Goal: Task Accomplishment & Management: Manage account settings

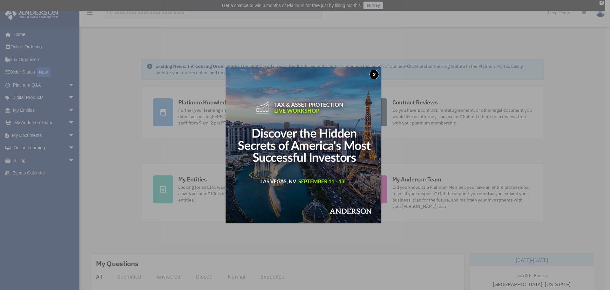
click at [375, 76] on button "x" at bounding box center [375, 75] width 10 height 10
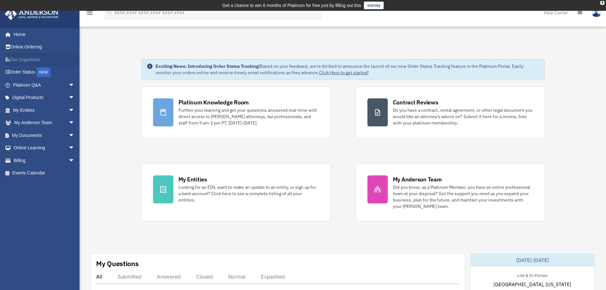
click at [32, 61] on link "Tax Organizers" at bounding box center [44, 59] width 80 height 13
click at [39, 136] on link "My Documents arrow_drop_down" at bounding box center [44, 135] width 80 height 13
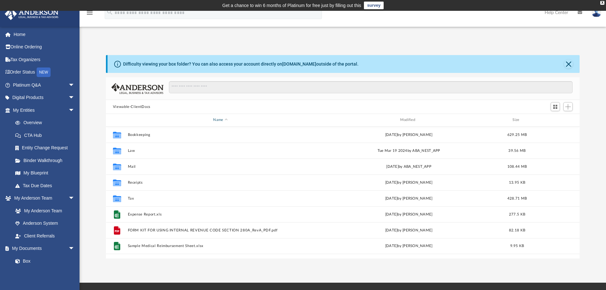
scroll to position [140, 469]
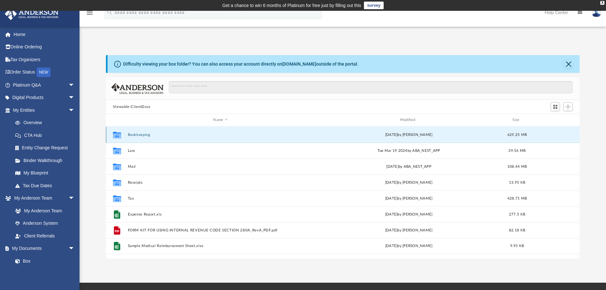
click at [135, 134] on button "Bookkeeping" at bounding box center [219, 135] width 185 height 4
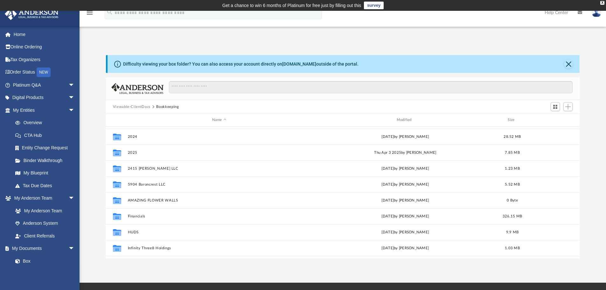
scroll to position [75, 0]
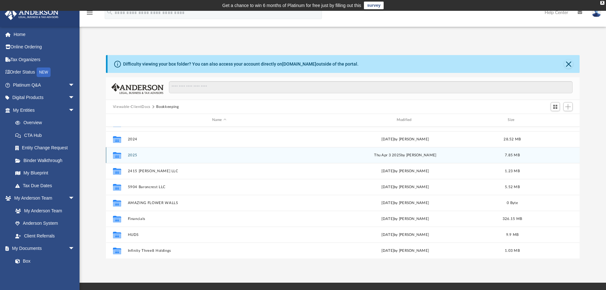
click at [126, 155] on div "Collaborated Folder 2025 [DATE] by [PERSON_NAME] 7.85 MB" at bounding box center [343, 155] width 474 height 16
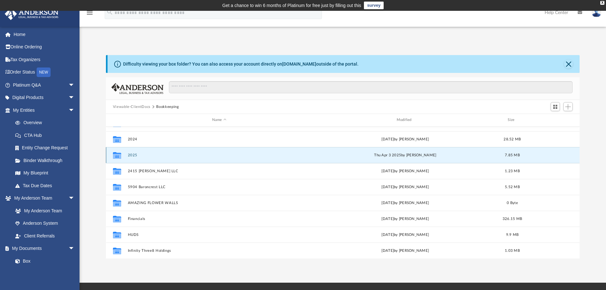
click at [132, 155] on button "2025" at bounding box center [218, 155] width 183 height 4
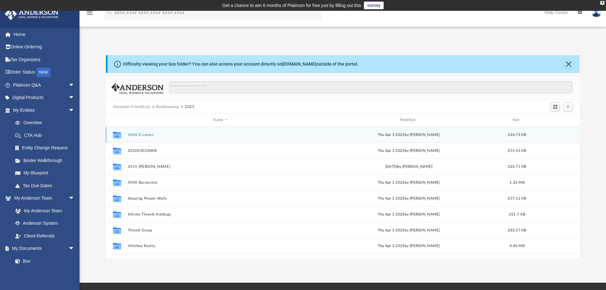
click at [138, 135] on button "1604 E Lovers" at bounding box center [219, 135] width 185 height 4
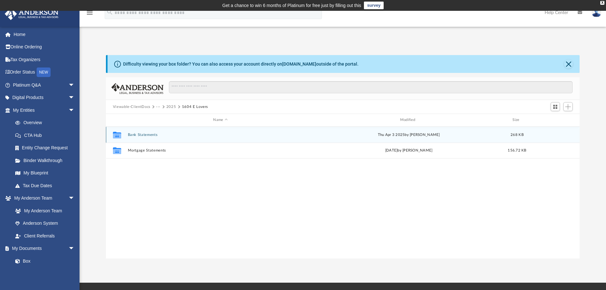
click at [137, 135] on button "Bank Statements" at bounding box center [219, 135] width 185 height 4
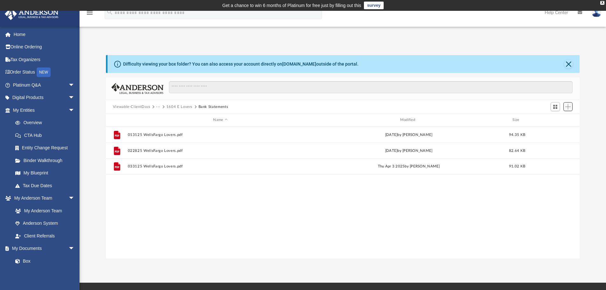
click at [567, 108] on span "Add" at bounding box center [567, 106] width 5 height 5
click at [552, 122] on li "Upload" at bounding box center [558, 119] width 20 height 7
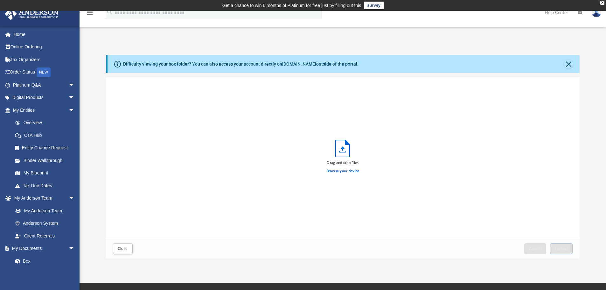
scroll to position [156, 469]
click at [336, 171] on label "Browse your device" at bounding box center [342, 171] width 33 height 6
click at [0, 0] on input "Browse your device" at bounding box center [0, 0] width 0 height 0
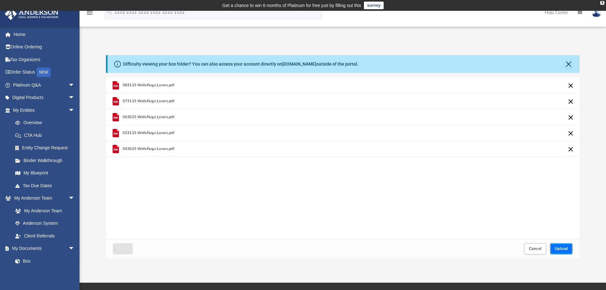
click at [566, 253] on button "Upload" at bounding box center [561, 248] width 23 height 11
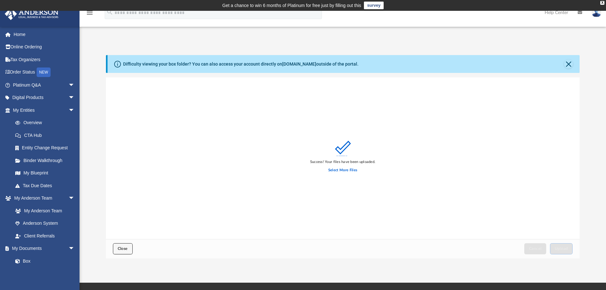
click at [120, 249] on span "Close" at bounding box center [123, 248] width 10 height 4
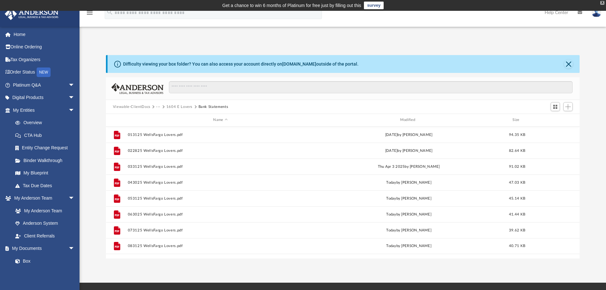
click at [602, 2] on div "X" at bounding box center [602, 3] width 4 height 4
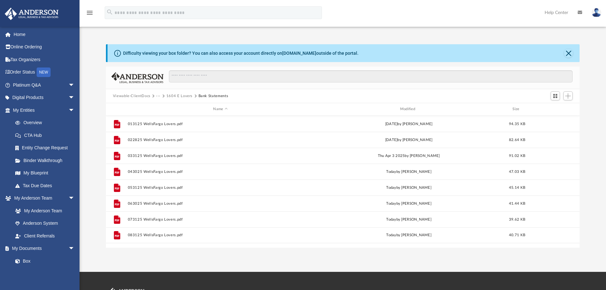
click at [180, 95] on button "1604 E Lovers" at bounding box center [179, 96] width 26 height 6
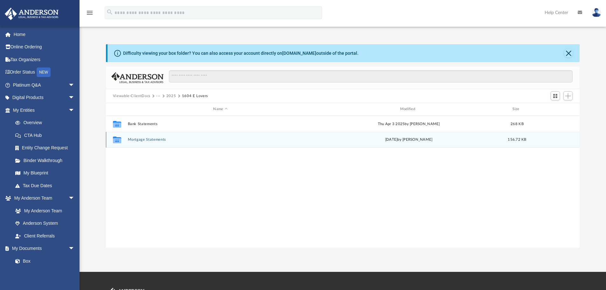
click at [144, 144] on div "Collaborated Folder Mortgage Statements Mon Mar 10 2025 by Angela Crescini 156.…" at bounding box center [343, 140] width 474 height 16
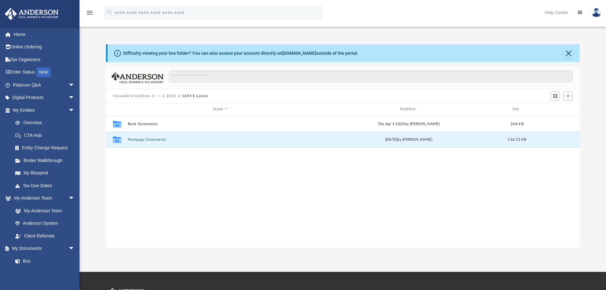
click at [173, 96] on button "2025" at bounding box center [171, 96] width 10 height 6
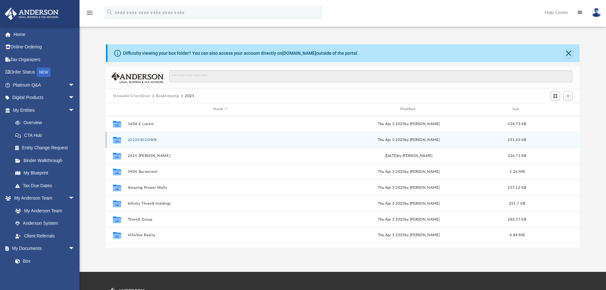
click at [148, 139] on button "20220302DWB" at bounding box center [219, 140] width 185 height 4
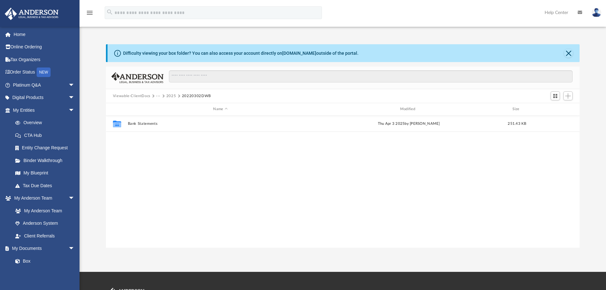
click at [128, 95] on button "Viewable-ClientDocs" at bounding box center [132, 96] width 38 height 6
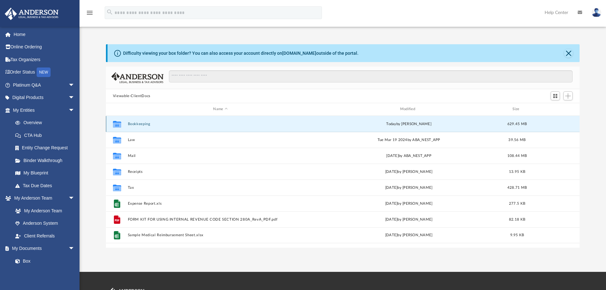
click at [134, 122] on button "Bookkeeping" at bounding box center [219, 124] width 185 height 4
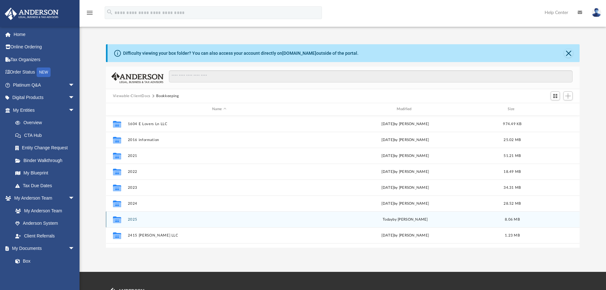
click at [134, 219] on button "2025" at bounding box center [218, 219] width 183 height 4
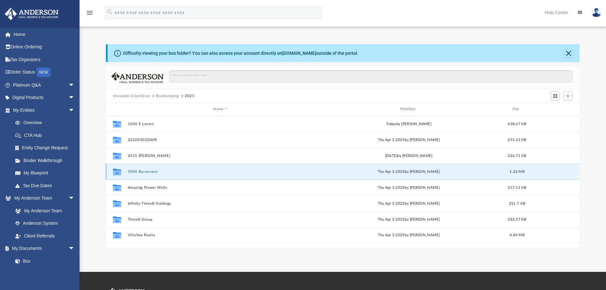
click at [148, 173] on button "5904 Baroncrest" at bounding box center [219, 171] width 185 height 4
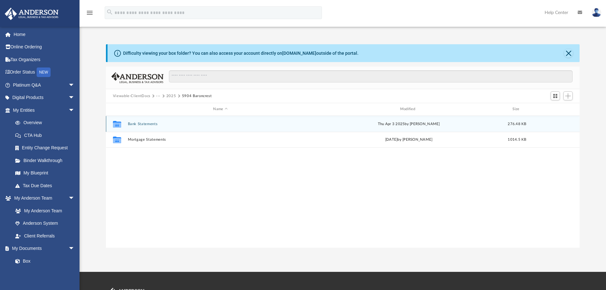
click at [141, 120] on div "Collaborated Folder Bank Statements Thu Apr 3 2025 by Angela Crescini 276.48 KB" at bounding box center [343, 124] width 474 height 16
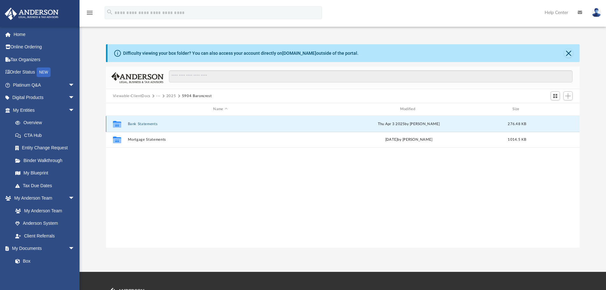
click at [141, 123] on button "Bank Statements" at bounding box center [219, 124] width 185 height 4
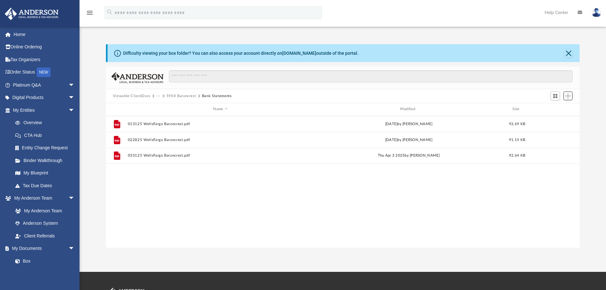
click at [569, 97] on span "Add" at bounding box center [567, 95] width 5 height 5
click at [558, 107] on li "Upload" at bounding box center [558, 108] width 20 height 7
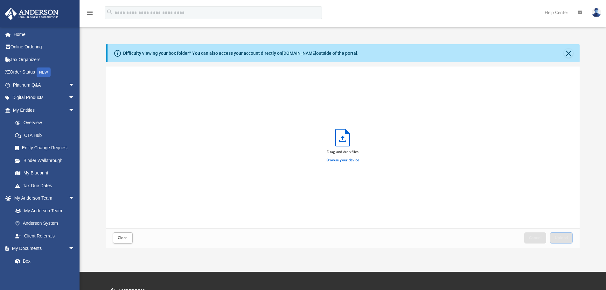
click at [333, 160] on label "Browse your device" at bounding box center [342, 160] width 33 height 6
click at [0, 0] on input "Browse your device" at bounding box center [0, 0] width 0 height 0
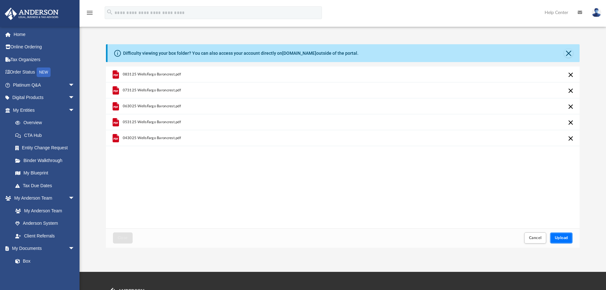
click at [567, 239] on span "Upload" at bounding box center [560, 238] width 13 height 4
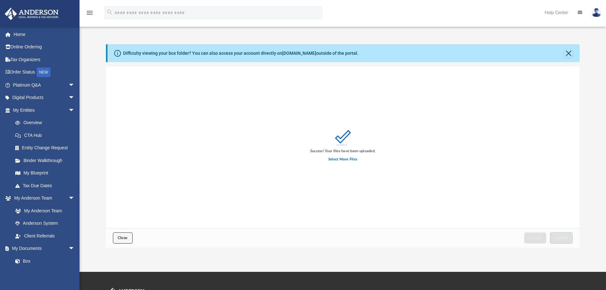
click at [113, 234] on button "Close" at bounding box center [123, 237] width 20 height 11
click at [122, 237] on span "Close" at bounding box center [123, 238] width 10 height 4
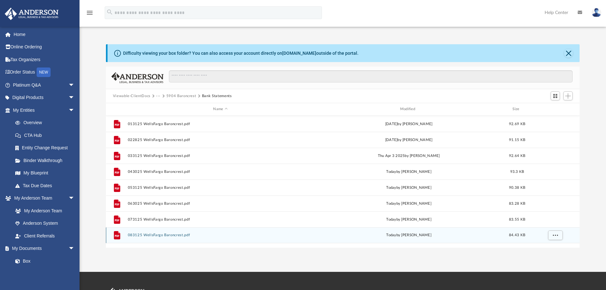
click at [127, 233] on div "File 083125 WellsFargo Baroncrest.pdf today by Angela Crescini 84.43 KB" at bounding box center [343, 235] width 474 height 16
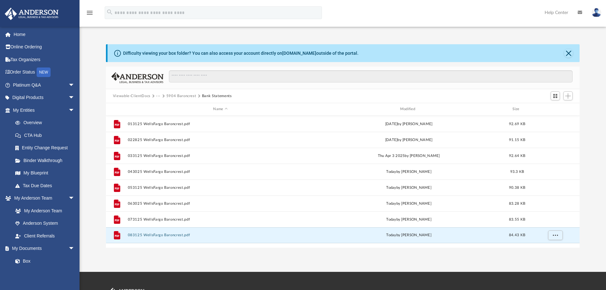
click at [385, 26] on div "menu search Site Menu add angelacrescini@outlook.com My Profile Reset Password …" at bounding box center [303, 16] width 596 height 22
click at [158, 97] on button "···" at bounding box center [158, 96] width 4 height 6
click at [166, 115] on li "2025" at bounding box center [171, 116] width 23 height 7
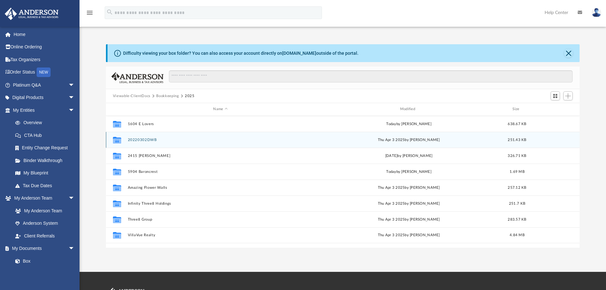
click at [157, 139] on button "20220302DWB" at bounding box center [219, 140] width 185 height 4
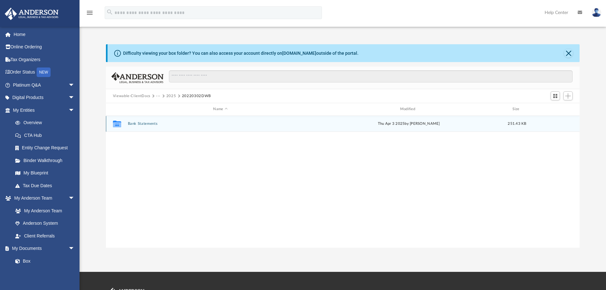
click at [142, 122] on button "Bank Statements" at bounding box center [219, 123] width 185 height 4
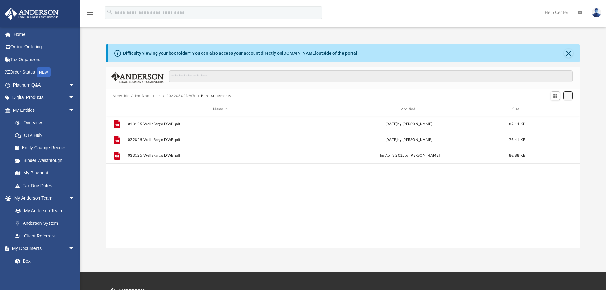
click at [569, 95] on span "Add" at bounding box center [567, 95] width 5 height 5
click at [551, 106] on li "Upload" at bounding box center [558, 108] width 20 height 7
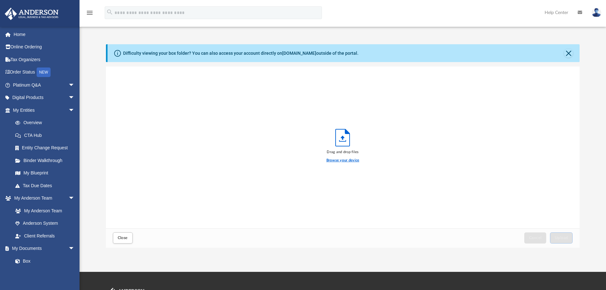
click at [338, 158] on label "Browse your device" at bounding box center [342, 160] width 33 height 6
click at [0, 0] on input "Browse your device" at bounding box center [0, 0] width 0 height 0
click at [555, 236] on span "Upload" at bounding box center [560, 238] width 13 height 4
click at [108, 237] on div "Close Cancel Upload" at bounding box center [343, 237] width 474 height 19
click at [127, 237] on span "Close" at bounding box center [123, 238] width 10 height 4
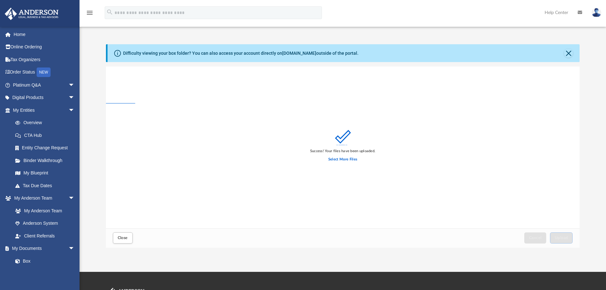
click at [128, 228] on div "File 013125 WellsFargo DWB.pdf Mon Feb 10 2025 by Angela Crescini 85.14 KB File…" at bounding box center [343, 182] width 474 height 132
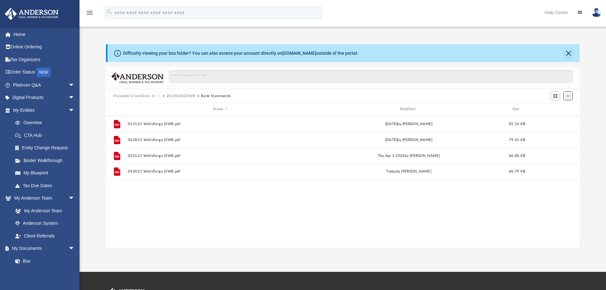
click at [569, 94] on span "Add" at bounding box center [567, 95] width 5 height 5
click at [558, 107] on li "Upload" at bounding box center [558, 108] width 20 height 7
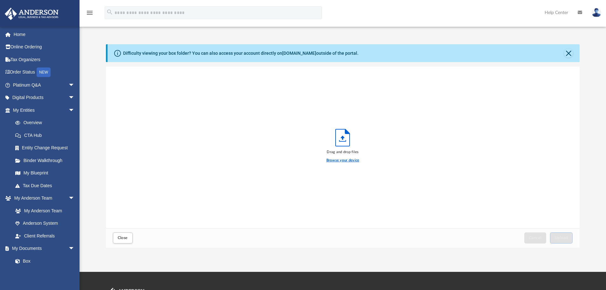
drag, startPoint x: 333, startPoint y: 163, endPoint x: 334, endPoint y: 160, distance: 3.3
click at [333, 163] on div "Browse your device" at bounding box center [342, 159] width 33 height 11
click at [334, 159] on label "Browse your device" at bounding box center [342, 160] width 33 height 6
click at [0, 0] on input "Browse your device" at bounding box center [0, 0] width 0 height 0
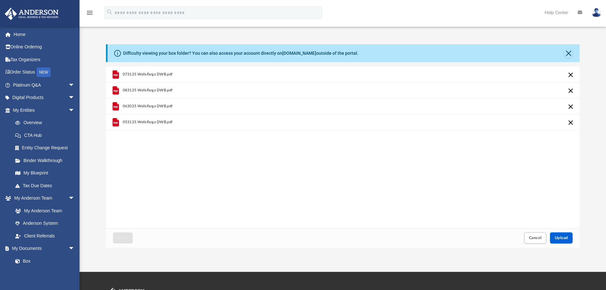
click at [548, 231] on div "Cancel Upload" at bounding box center [548, 238] width 52 height 14
click at [564, 233] on button "Upload" at bounding box center [561, 237] width 23 height 11
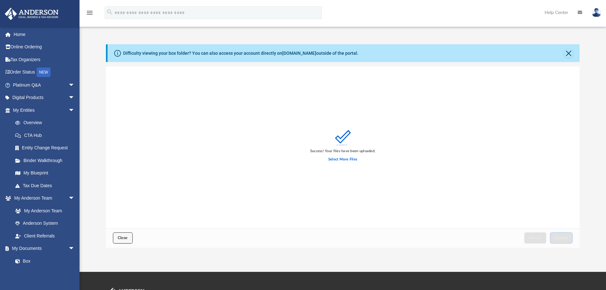
click at [128, 239] on button "Close" at bounding box center [123, 237] width 20 height 11
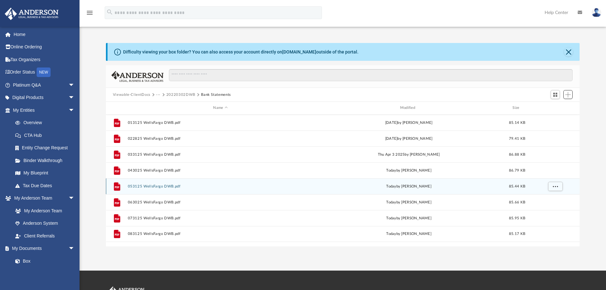
scroll to position [0, 0]
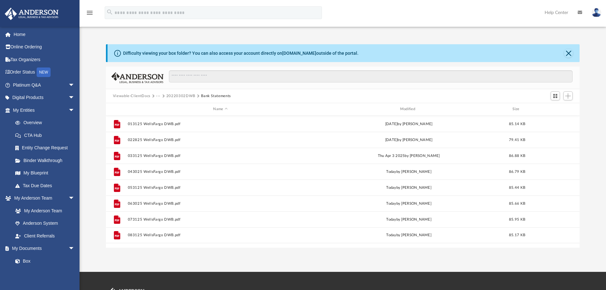
click at [157, 95] on button "···" at bounding box center [158, 96] width 4 height 6
click at [167, 119] on li "2025" at bounding box center [171, 116] width 23 height 7
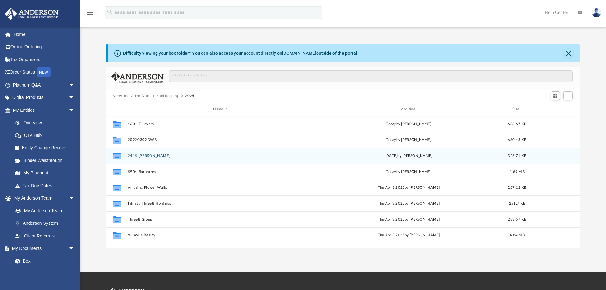
click at [143, 155] on button "2415 Miriam" at bounding box center [219, 156] width 185 height 4
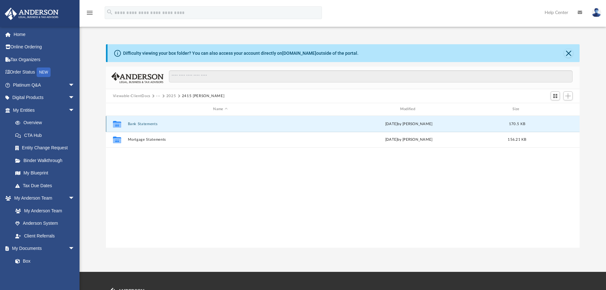
click at [151, 126] on button "Bank Statements" at bounding box center [219, 124] width 185 height 4
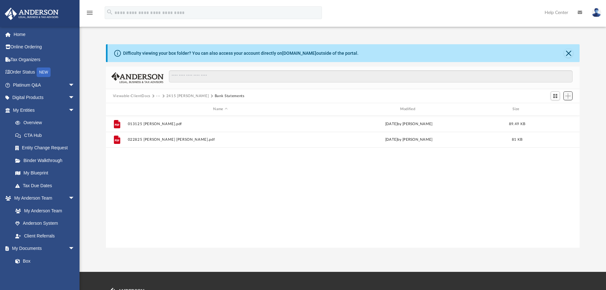
click at [568, 95] on span "Add" at bounding box center [567, 95] width 5 height 5
click at [561, 108] on li "Upload" at bounding box center [558, 108] width 20 height 7
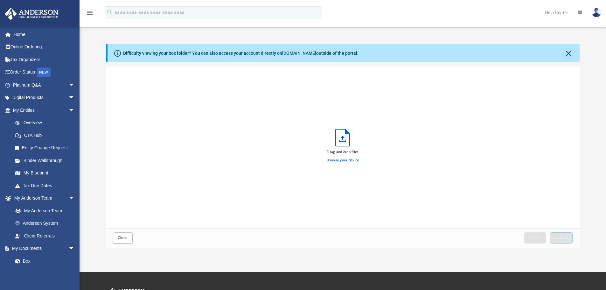
scroll to position [156, 469]
click at [343, 160] on label "Browse your device" at bounding box center [342, 160] width 33 height 6
click at [0, 0] on input "Browse your device" at bounding box center [0, 0] width 0 height 0
click at [324, 125] on div "033125 WellsFargo Miriam.pdf" at bounding box center [343, 146] width 474 height 161
click at [558, 236] on span "Upload" at bounding box center [560, 238] width 13 height 4
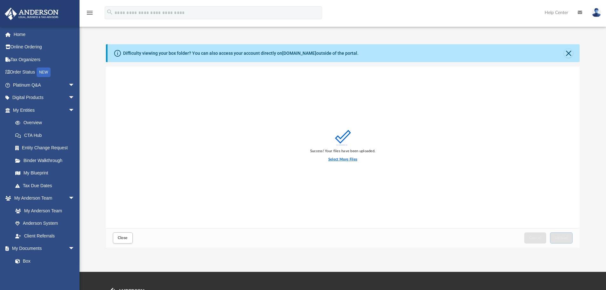
click at [333, 160] on label "Select More Files" at bounding box center [342, 159] width 29 height 6
click at [0, 0] on input "Select More Files" at bounding box center [0, 0] width 0 height 0
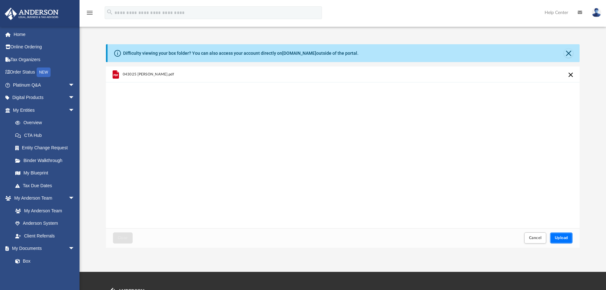
click at [565, 240] on button "Upload" at bounding box center [561, 237] width 23 height 11
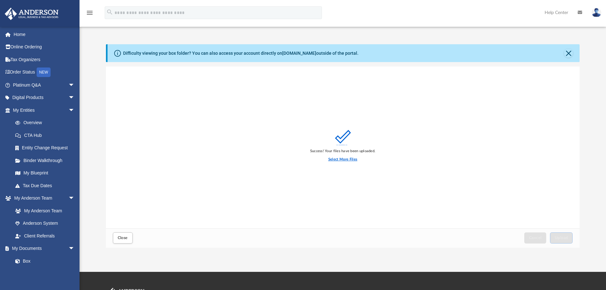
click at [343, 159] on label "Select More Files" at bounding box center [342, 159] width 29 height 6
click at [0, 0] on input "Select More Files" at bounding box center [0, 0] width 0 height 0
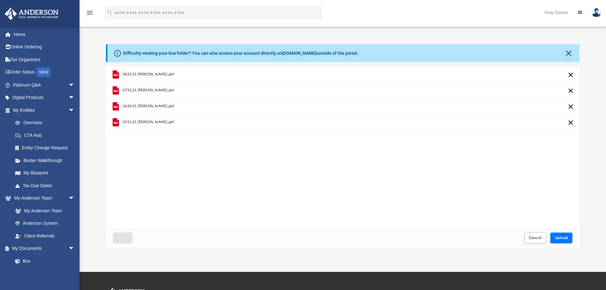
click at [561, 238] on span "Upload" at bounding box center [560, 238] width 13 height 4
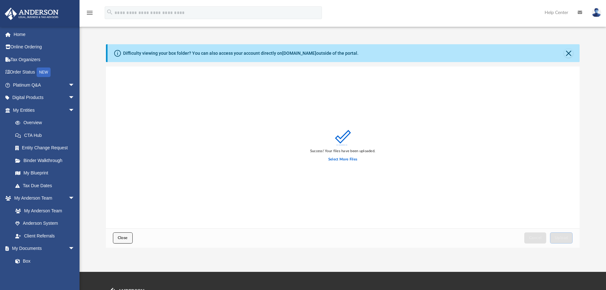
click at [120, 237] on span "Close" at bounding box center [123, 238] width 10 height 4
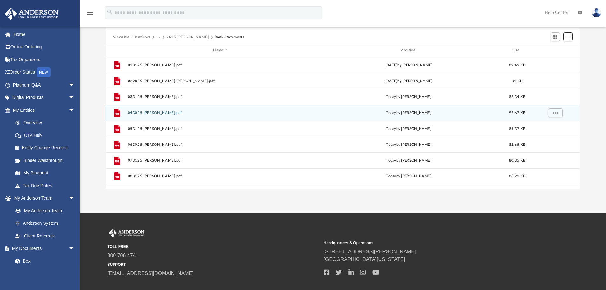
scroll to position [0, 0]
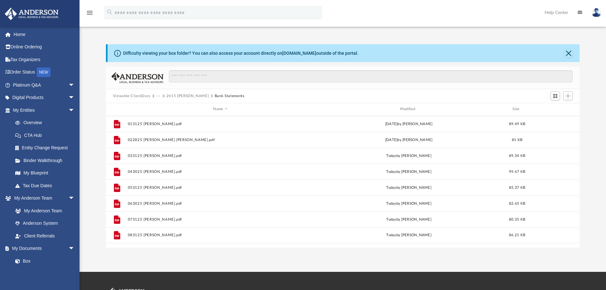
click at [159, 97] on button "···" at bounding box center [158, 96] width 4 height 6
click at [163, 116] on li "2025" at bounding box center [171, 116] width 23 height 7
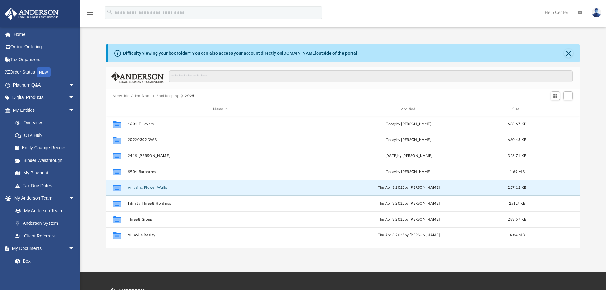
click at [144, 187] on button "Amazing Flower Walls" at bounding box center [219, 187] width 185 height 4
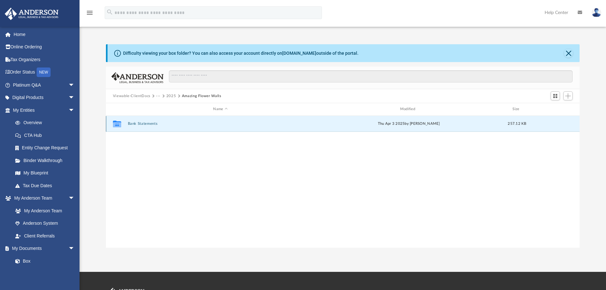
click at [147, 125] on button "Bank Statements" at bounding box center [219, 123] width 185 height 4
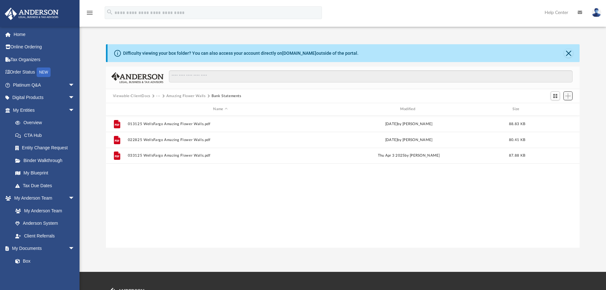
click at [569, 97] on span "Add" at bounding box center [567, 95] width 5 height 5
click at [560, 102] on ul "Upload New Folder" at bounding box center [559, 114] width 28 height 27
click at [556, 109] on li "Upload" at bounding box center [558, 108] width 20 height 7
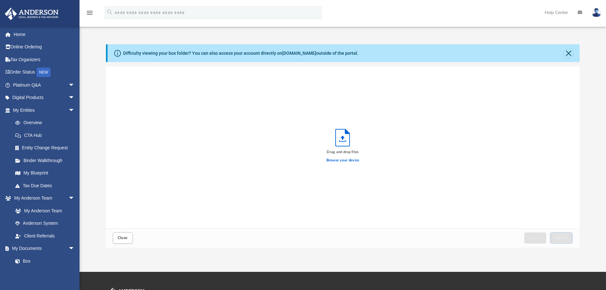
scroll to position [156, 469]
click at [348, 159] on label "Browse your device" at bounding box center [342, 160] width 33 height 6
click at [0, 0] on input "Browse your device" at bounding box center [0, 0] width 0 height 0
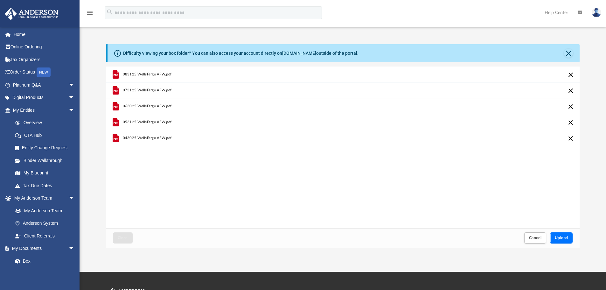
click at [560, 237] on span "Upload" at bounding box center [560, 238] width 13 height 4
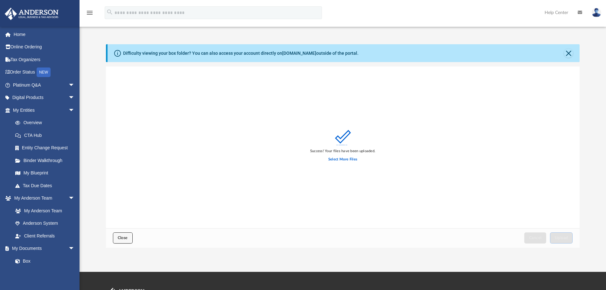
click at [117, 238] on button "Close" at bounding box center [123, 237] width 20 height 11
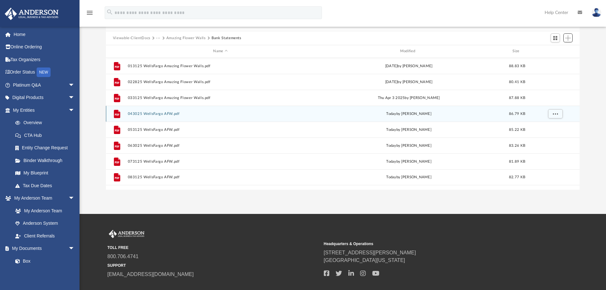
scroll to position [0, 0]
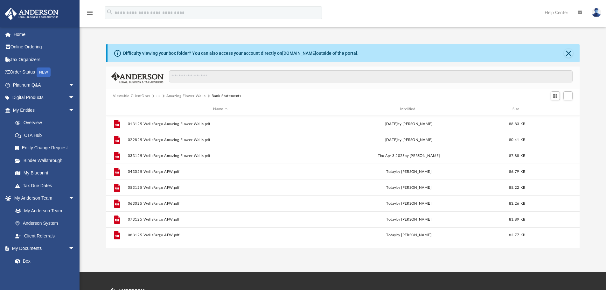
click at [158, 97] on button "···" at bounding box center [158, 96] width 4 height 6
click at [162, 116] on li "2025" at bounding box center [171, 116] width 23 height 7
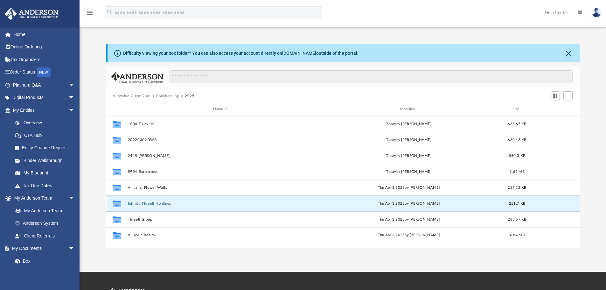
click at [155, 201] on button "Infinity Three8 Holdings" at bounding box center [219, 203] width 185 height 4
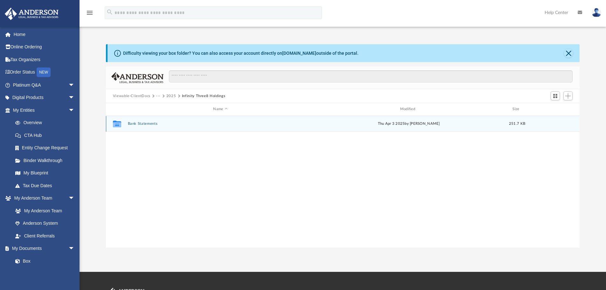
click at [140, 124] on button "Bank Statements" at bounding box center [219, 123] width 185 height 4
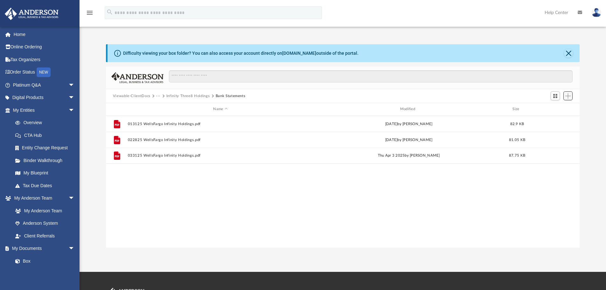
click at [572, 97] on button "Add" at bounding box center [568, 95] width 10 height 9
click at [560, 107] on li "Upload" at bounding box center [558, 108] width 20 height 7
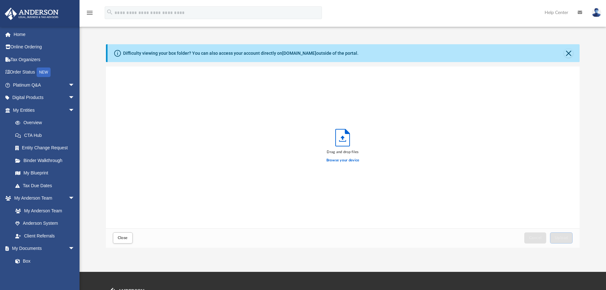
scroll to position [156, 469]
click at [340, 158] on label "Browse your device" at bounding box center [342, 160] width 33 height 6
click at [0, 0] on input "Browse your device" at bounding box center [0, 0] width 0 height 0
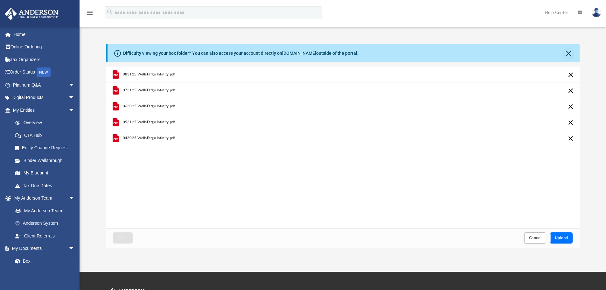
click at [554, 240] on button "Upload" at bounding box center [561, 237] width 23 height 11
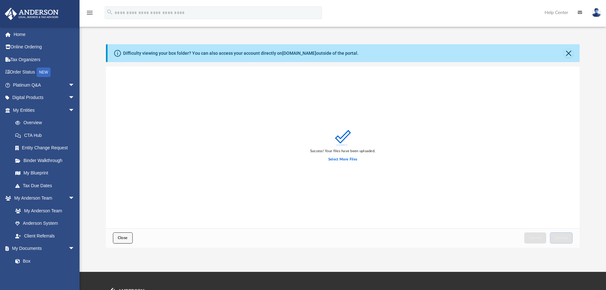
click at [119, 236] on span "Close" at bounding box center [123, 238] width 10 height 4
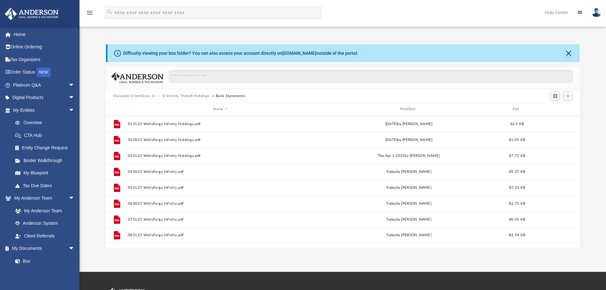
click at [157, 99] on button "···" at bounding box center [158, 96] width 4 height 6
click at [161, 116] on li "2025" at bounding box center [171, 116] width 23 height 7
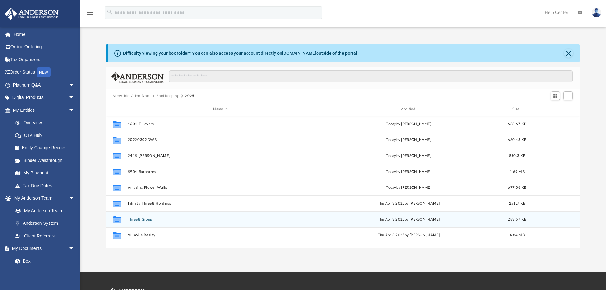
click at [145, 218] on button "Three8 Group" at bounding box center [219, 219] width 185 height 4
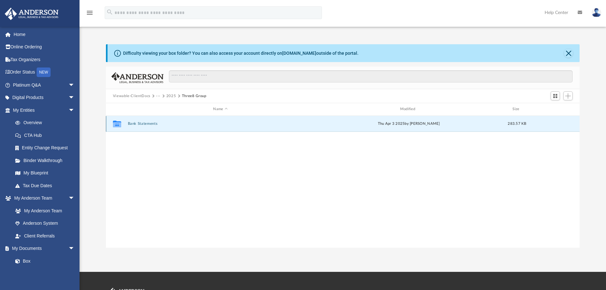
click at [139, 125] on button "Bank Statements" at bounding box center [219, 123] width 185 height 4
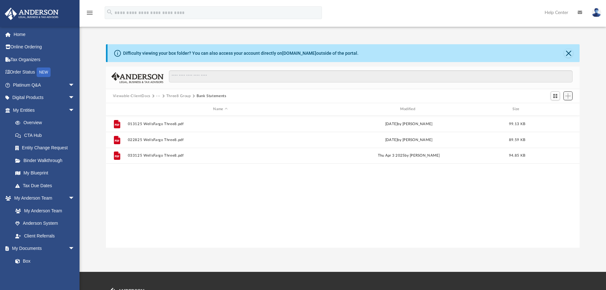
click at [567, 96] on span "Add" at bounding box center [567, 95] width 5 height 5
click at [552, 110] on li "Upload" at bounding box center [558, 108] width 20 height 7
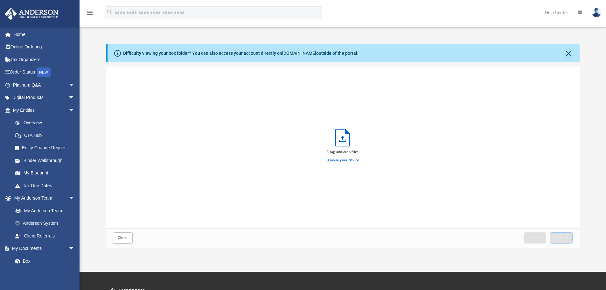
click at [336, 159] on label "Browse your device" at bounding box center [342, 160] width 33 height 6
click at [0, 0] on input "Browse your device" at bounding box center [0, 0] width 0 height 0
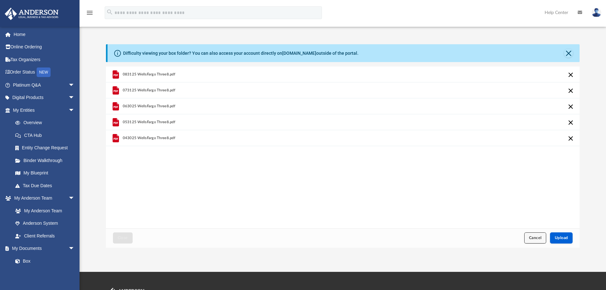
click at [530, 234] on button "Cancel" at bounding box center [535, 237] width 22 height 11
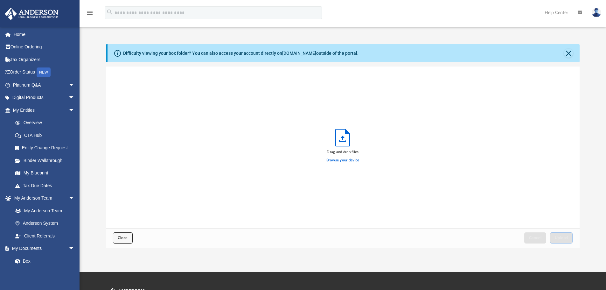
click at [116, 237] on button "Close" at bounding box center [123, 237] width 20 height 11
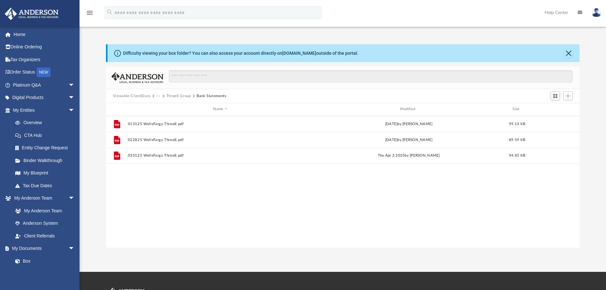
click at [118, 236] on div "File 013125 WellsFargo Three8.pdf Mon Feb 10 2025 by Angela Crescini 99.13 KB F…" at bounding box center [343, 182] width 474 height 132
click at [563, 96] on button "Add" at bounding box center [568, 95] width 10 height 9
click at [558, 108] on li "Upload" at bounding box center [558, 108] width 20 height 7
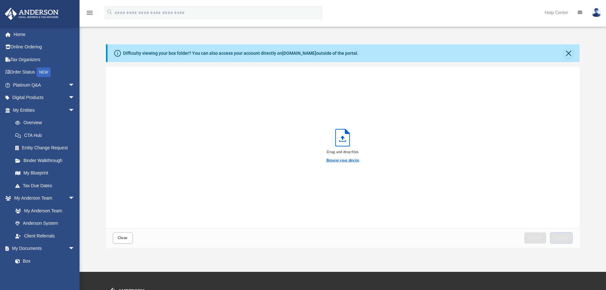
click at [336, 161] on label "Browse your device" at bounding box center [342, 160] width 33 height 6
click at [0, 0] on input "Browse your device" at bounding box center [0, 0] width 0 height 0
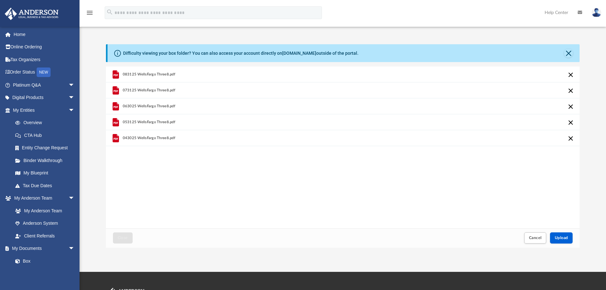
click at [558, 244] on div "Cancel Upload" at bounding box center [548, 238] width 52 height 14
click at [558, 240] on button "Upload" at bounding box center [561, 237] width 23 height 11
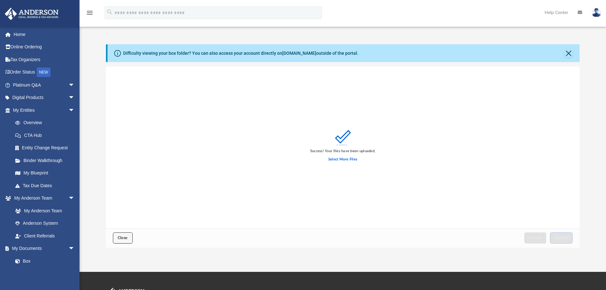
click at [124, 232] on button "Close" at bounding box center [123, 237] width 20 height 11
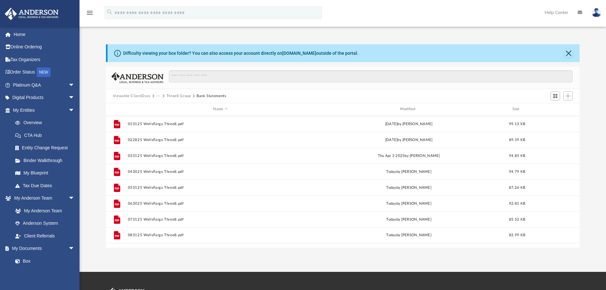
click at [156, 95] on button "···" at bounding box center [158, 96] width 4 height 6
click at [161, 114] on li "2025" at bounding box center [171, 116] width 23 height 7
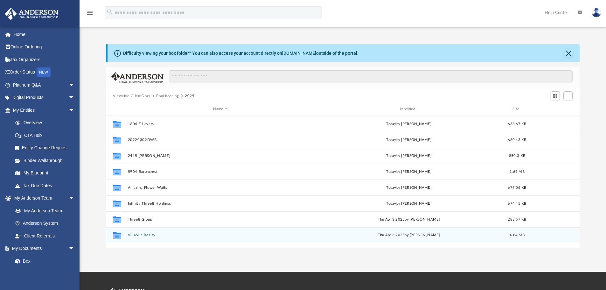
click at [140, 237] on div "Collaborated Folder VillaVue Realty Thu Apr 3 2025 by Angela Crescini 4.84 MB" at bounding box center [343, 235] width 474 height 16
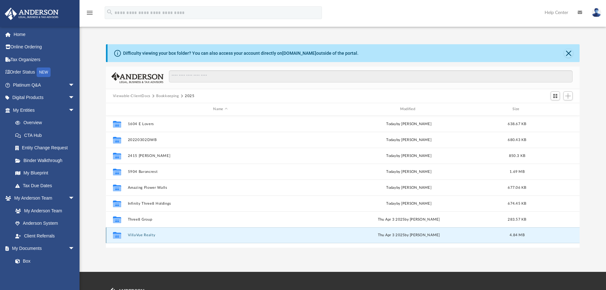
click at [140, 234] on button "VillaVue Realty" at bounding box center [219, 235] width 185 height 4
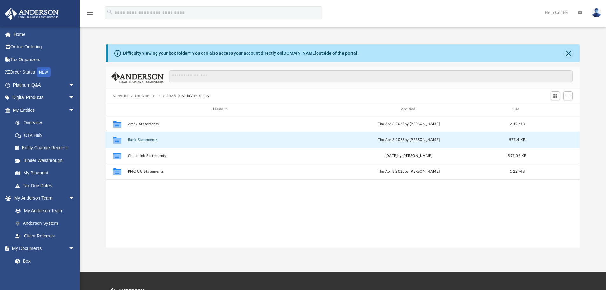
click at [142, 140] on button "Bank Statements" at bounding box center [219, 140] width 185 height 4
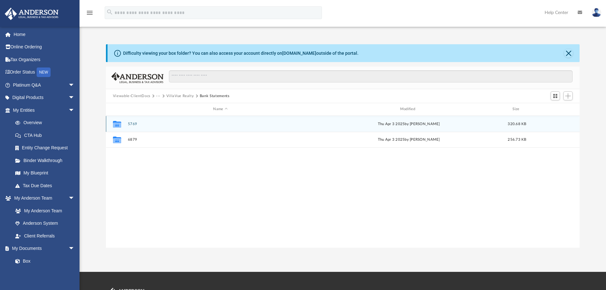
click at [135, 125] on button "5769" at bounding box center [219, 124] width 185 height 4
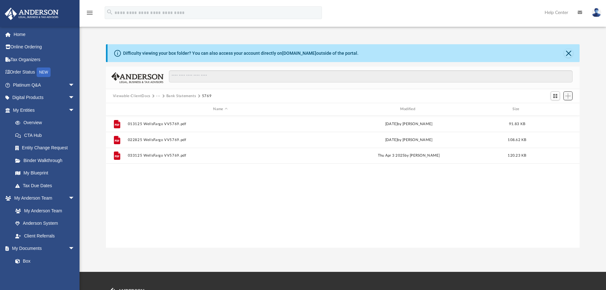
click at [569, 95] on span "Add" at bounding box center [567, 95] width 5 height 5
click at [562, 108] on li "Upload" at bounding box center [558, 108] width 20 height 7
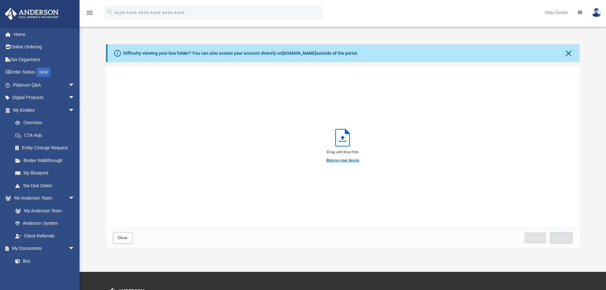
click at [331, 160] on label "Browse your device" at bounding box center [342, 160] width 33 height 6
click at [0, 0] on input "Browse your device" at bounding box center [0, 0] width 0 height 0
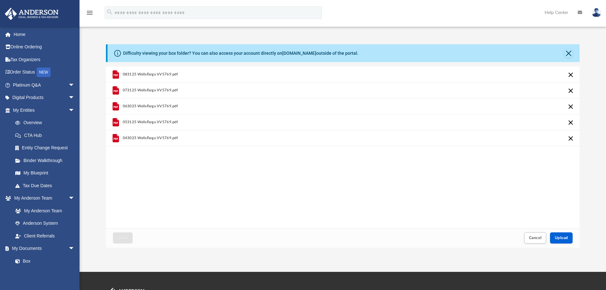
click at [574, 239] on div "Close Cancel Upload" at bounding box center [343, 237] width 474 height 19
click at [566, 241] on button "Upload" at bounding box center [561, 237] width 23 height 11
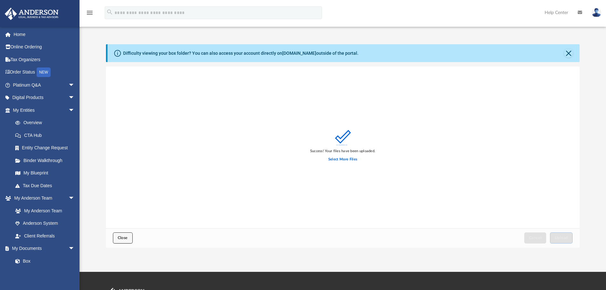
click at [116, 241] on button "Close" at bounding box center [123, 237] width 20 height 11
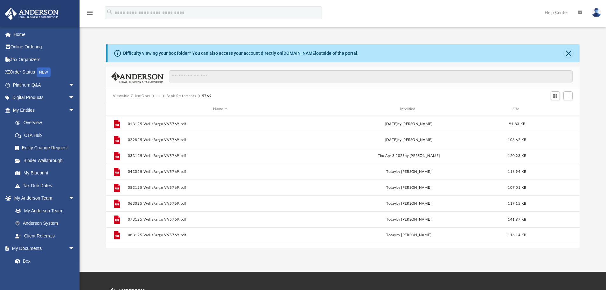
click at [175, 94] on button "Bank Statements" at bounding box center [181, 96] width 30 height 6
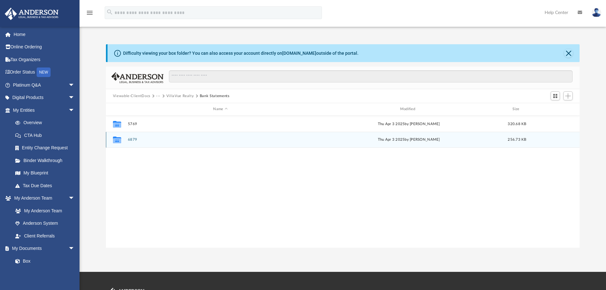
click at [134, 140] on button "6879" at bounding box center [219, 139] width 185 height 4
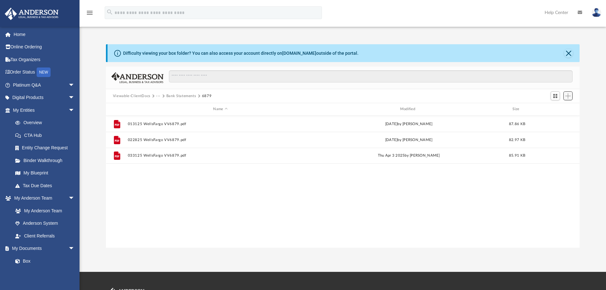
click at [568, 96] on span "Add" at bounding box center [567, 95] width 5 height 5
click at [558, 109] on li "Upload" at bounding box center [558, 108] width 20 height 7
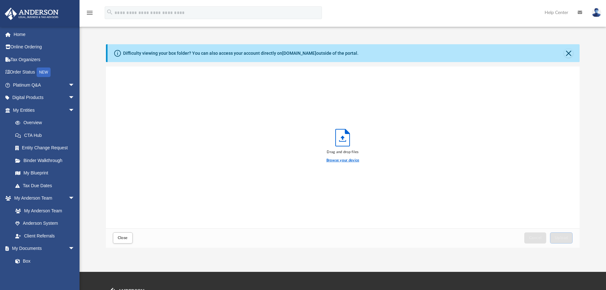
click at [351, 162] on label "Browse your device" at bounding box center [342, 160] width 33 height 6
click at [0, 0] on input "Browse your device" at bounding box center [0, 0] width 0 height 0
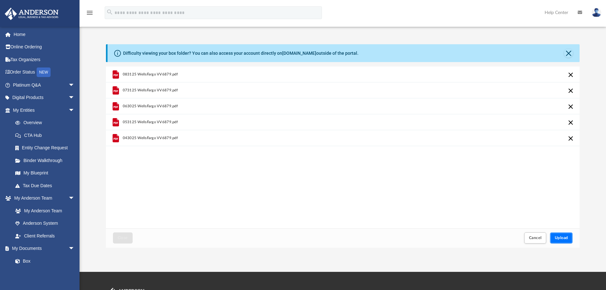
click at [564, 237] on span "Upload" at bounding box center [560, 238] width 13 height 4
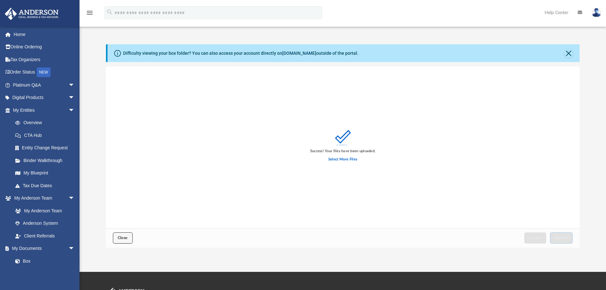
click at [117, 233] on button "Close" at bounding box center [123, 237] width 20 height 11
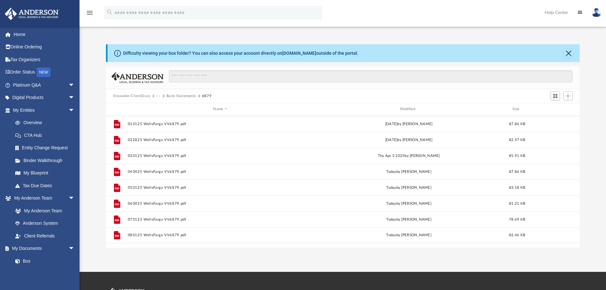
click at [157, 96] on button "···" at bounding box center [158, 96] width 4 height 6
click at [162, 116] on li "2025" at bounding box center [173, 116] width 26 height 7
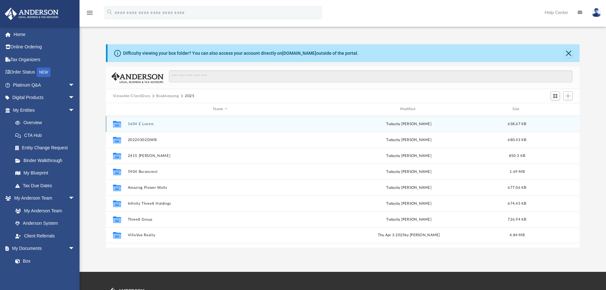
click at [145, 126] on div "Collaborated Folder 1604 E Lovers today by Angela Crescini 638.67 KB" at bounding box center [343, 124] width 474 height 16
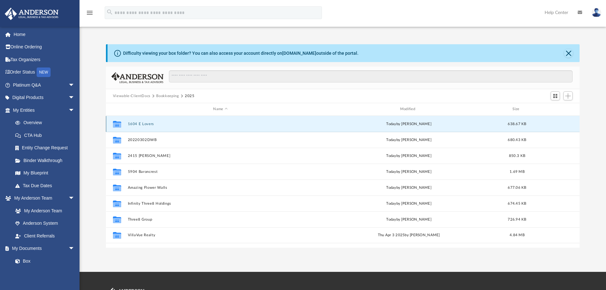
click at [145, 122] on button "1604 E Lovers" at bounding box center [219, 124] width 185 height 4
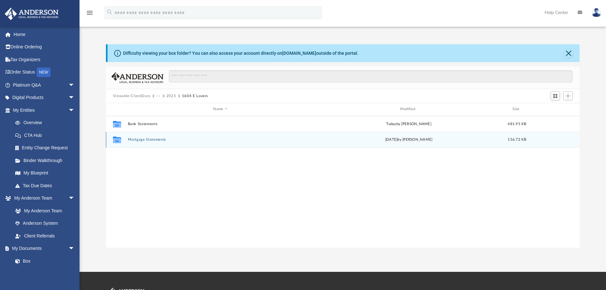
click at [145, 138] on button "Mortgage Statements" at bounding box center [219, 139] width 185 height 4
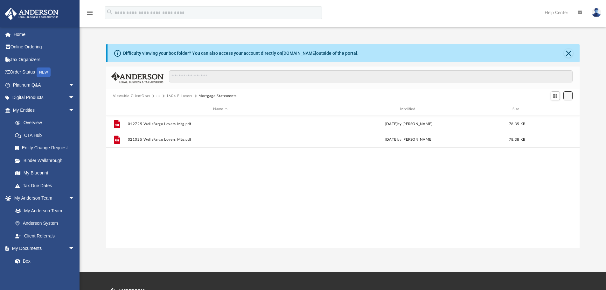
click at [566, 99] on button "Add" at bounding box center [568, 95] width 10 height 9
click at [555, 110] on li "Upload" at bounding box center [558, 108] width 20 height 7
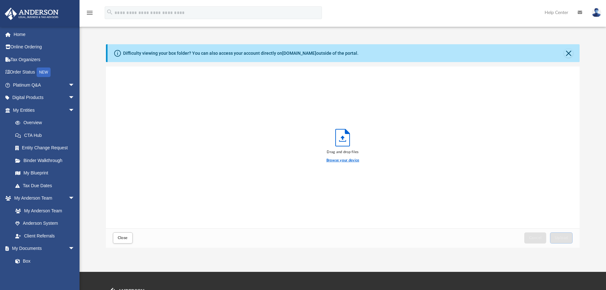
click at [346, 162] on label "Browse your device" at bounding box center [342, 160] width 33 height 6
click at [0, 0] on input "Browse your device" at bounding box center [0, 0] width 0 height 0
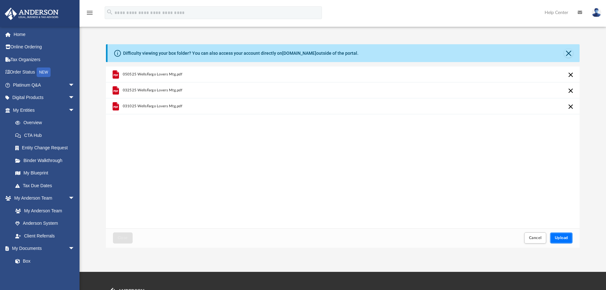
click at [561, 233] on button "Upload" at bounding box center [561, 237] width 23 height 11
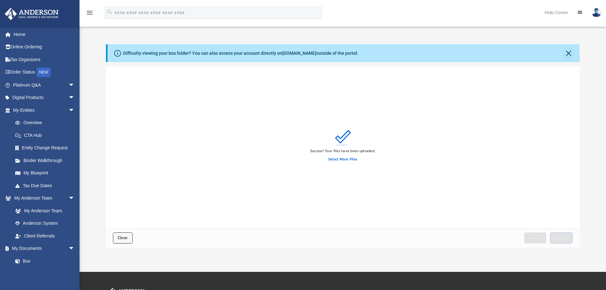
click at [128, 236] on button "Close" at bounding box center [123, 237] width 20 height 11
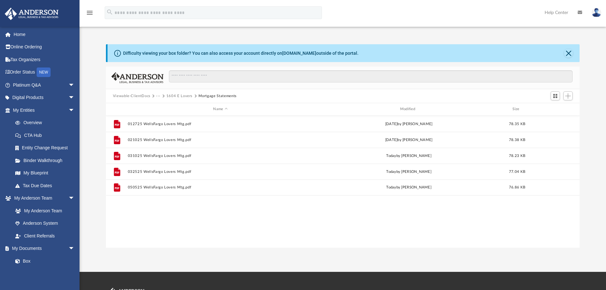
click at [159, 95] on button "···" at bounding box center [158, 96] width 4 height 6
click at [161, 116] on li "2025" at bounding box center [171, 116] width 23 height 7
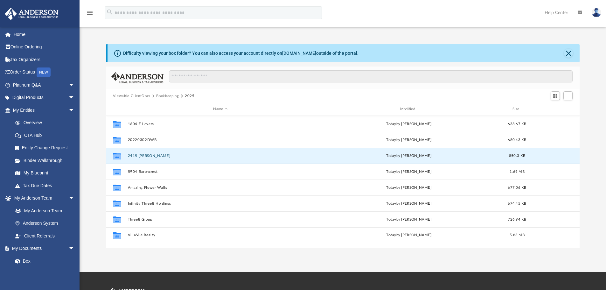
click at [147, 154] on button "2415 Miriam" at bounding box center [219, 156] width 185 height 4
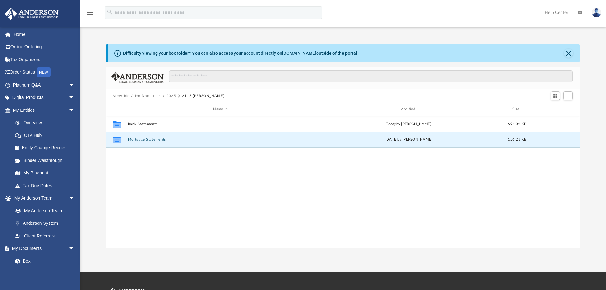
click at [147, 140] on button "Mortgage Statements" at bounding box center [219, 139] width 185 height 4
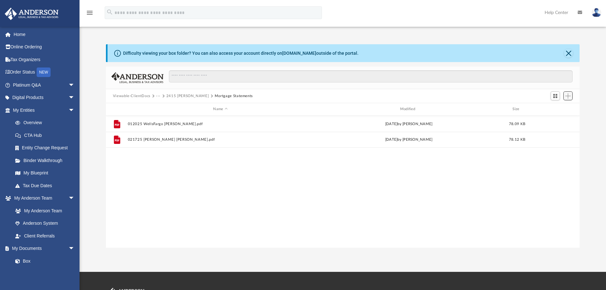
click at [568, 96] on span "Add" at bounding box center [567, 95] width 5 height 5
click at [559, 111] on li "Upload" at bounding box center [558, 108] width 20 height 7
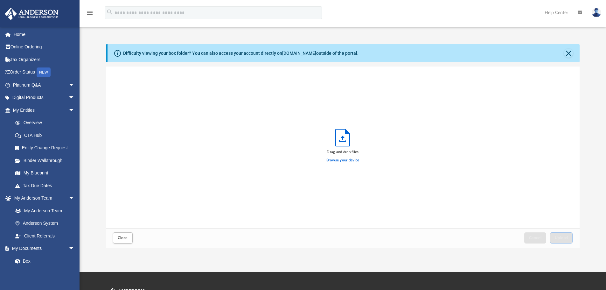
click at [338, 167] on div "Drag and drop files Browse your device" at bounding box center [343, 146] width 474 height 161
click at [340, 161] on label "Browse your device" at bounding box center [342, 160] width 33 height 6
click at [0, 0] on input "Browse your device" at bounding box center [0, 0] width 0 height 0
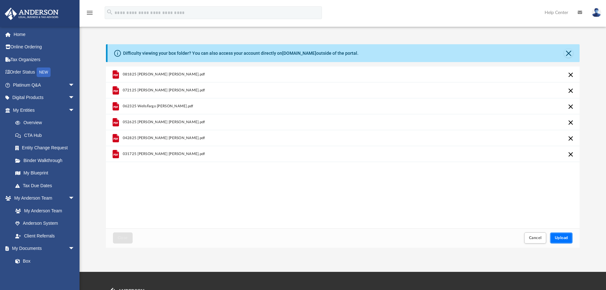
click at [563, 236] on span "Upload" at bounding box center [560, 238] width 13 height 4
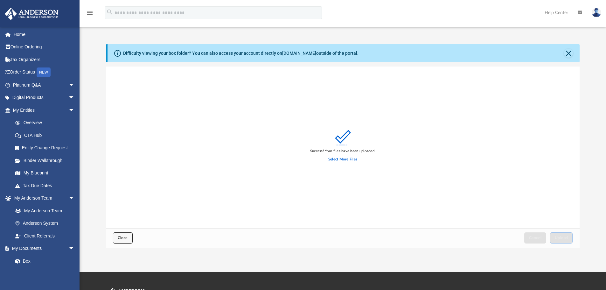
drag, startPoint x: 121, startPoint y: 236, endPoint x: 123, endPoint y: 233, distance: 4.1
click at [121, 235] on button "Close" at bounding box center [123, 237] width 20 height 11
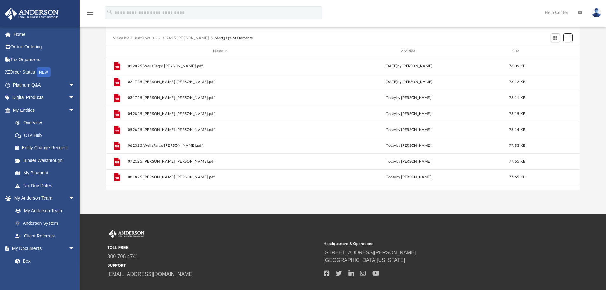
scroll to position [0, 0]
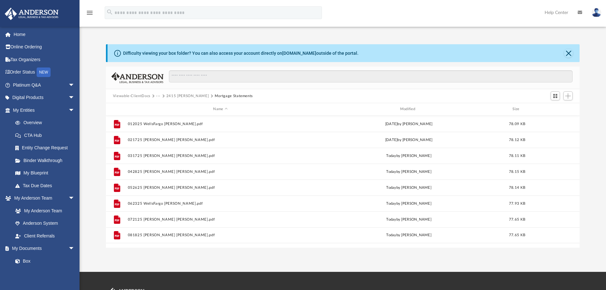
click at [157, 98] on button "···" at bounding box center [158, 96] width 4 height 6
click at [161, 116] on li "2025" at bounding box center [171, 116] width 23 height 7
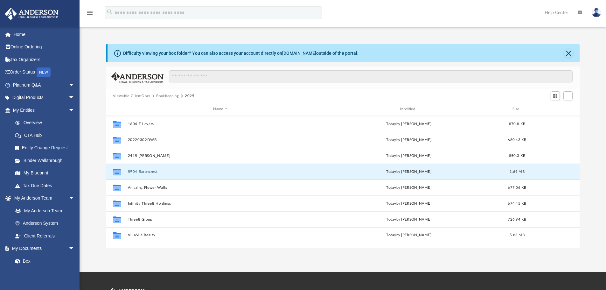
click at [144, 172] on button "5904 Baroncrest" at bounding box center [219, 171] width 185 height 4
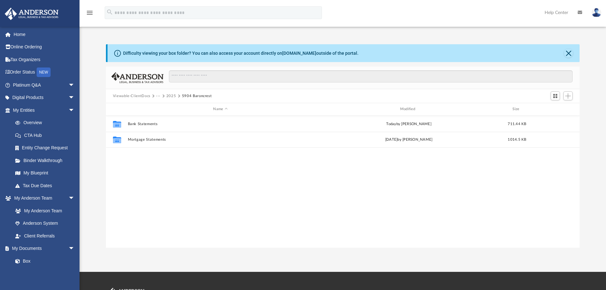
click at [144, 149] on div "Collaborated Folder Bank Statements today by Angela Crescini 711.44 KB Collabor…" at bounding box center [343, 182] width 474 height 132
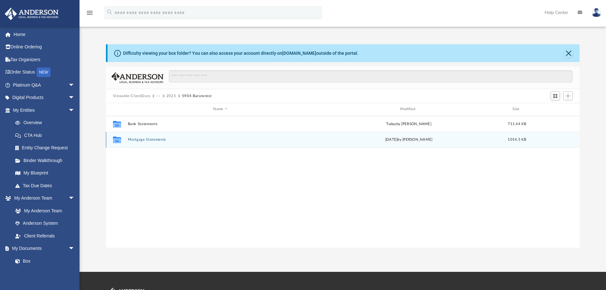
click at [145, 141] on button "Mortgage Statements" at bounding box center [219, 139] width 185 height 4
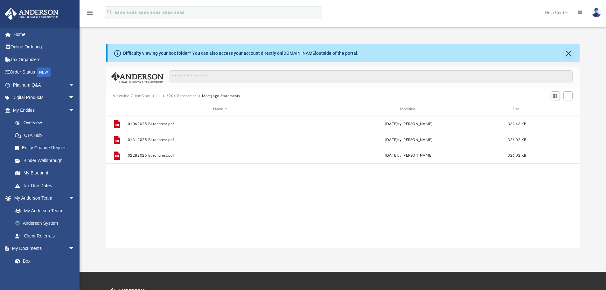
click at [516, 211] on div "File 01062025 Baroncrest.pdf Fri Jan 31 2025 by Angela Crescini 362.46 KB File …" at bounding box center [343, 182] width 474 height 132
click at [567, 94] on span "Add" at bounding box center [567, 95] width 5 height 5
click at [553, 106] on li "Upload" at bounding box center [558, 108] width 20 height 7
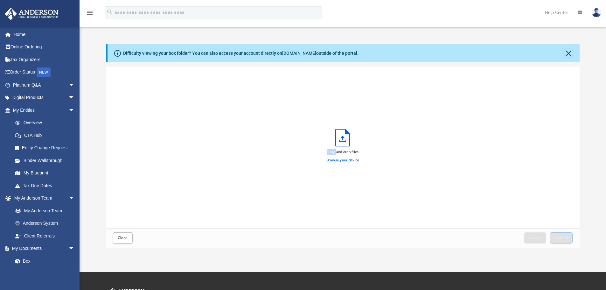
click at [553, 106] on div "Drag and drop files Browse your device" at bounding box center [343, 146] width 474 height 161
click at [355, 159] on label "Browse your device" at bounding box center [342, 160] width 33 height 6
click at [0, 0] on input "Browse your device" at bounding box center [0, 0] width 0 height 0
click at [563, 241] on button "Upload" at bounding box center [561, 237] width 23 height 11
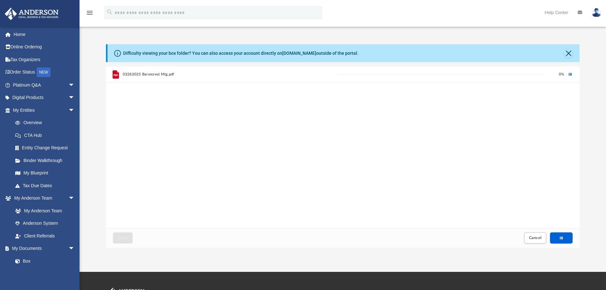
click at [263, 184] on div "03282025 Baroncrest Mtg.pdf 0 %" at bounding box center [343, 146] width 474 height 161
click at [271, 171] on div "03282025 Baroncrest Mtg.pdf 0 %" at bounding box center [343, 146] width 474 height 161
click at [528, 241] on button "Cancel" at bounding box center [535, 237] width 22 height 11
click at [327, 156] on div "Browse your device" at bounding box center [342, 159] width 33 height 11
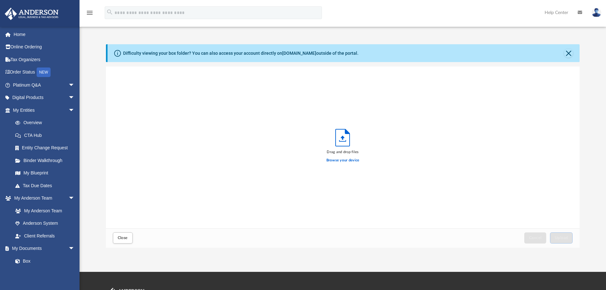
click at [332, 164] on div "Browse your device" at bounding box center [342, 159] width 33 height 11
click at [333, 161] on label "Browse your device" at bounding box center [342, 160] width 33 height 6
click at [0, 0] on input "Browse your device" at bounding box center [0, 0] width 0 height 0
click at [562, 237] on span "Upload" at bounding box center [560, 238] width 13 height 4
click at [531, 240] on button "Cancel" at bounding box center [535, 237] width 22 height 11
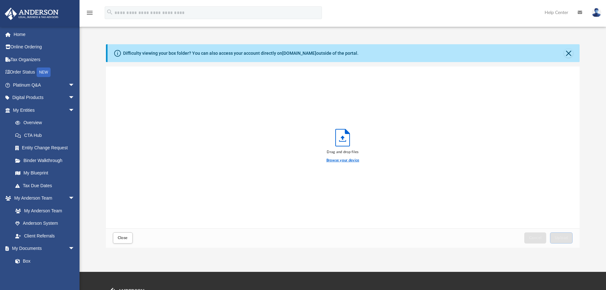
click at [344, 160] on label "Browse your device" at bounding box center [342, 160] width 33 height 6
click at [0, 0] on input "Browse your device" at bounding box center [0, 0] width 0 height 0
click at [557, 236] on span "Upload" at bounding box center [560, 238] width 13 height 4
